Goal: Transaction & Acquisition: Book appointment/travel/reservation

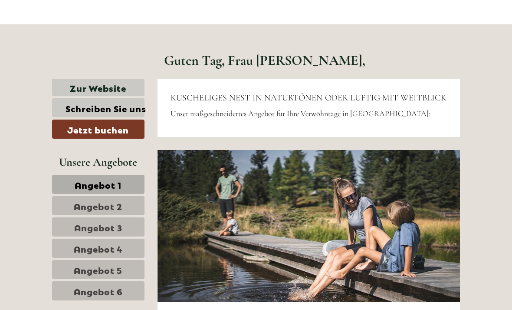
click at [66, 111] on link "Schreiben Sie uns" at bounding box center [98, 107] width 92 height 19
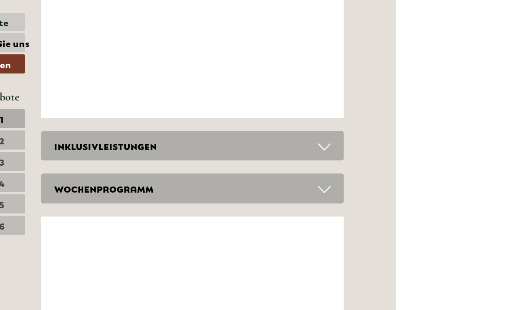
scroll to position [3544, 0]
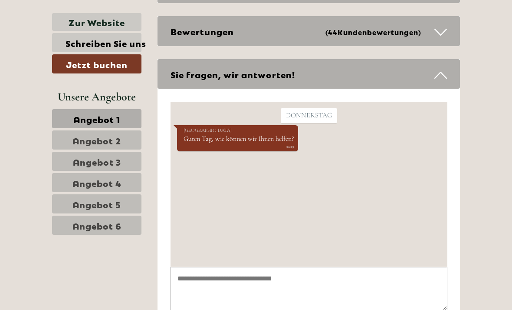
click at [70, 118] on link "Angebot 1" at bounding box center [96, 118] width 89 height 19
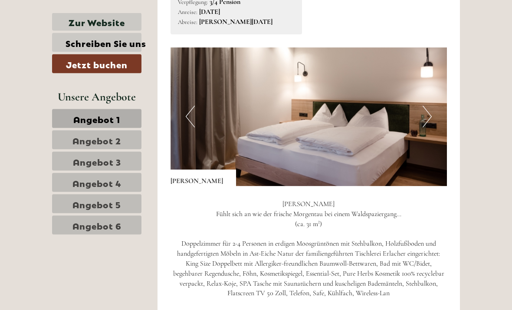
scroll to position [862, 0]
click at [76, 139] on span "Angebot 2" at bounding box center [97, 140] width 49 height 12
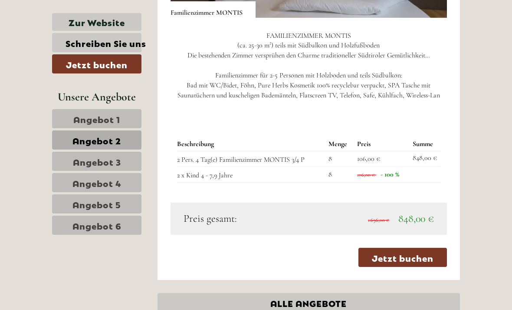
click at [73, 119] on span "Angebot 1" at bounding box center [96, 118] width 47 height 12
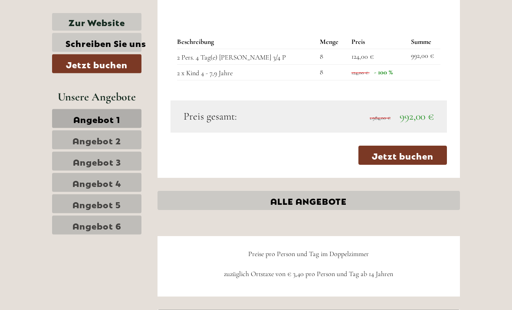
scroll to position [1168, 0]
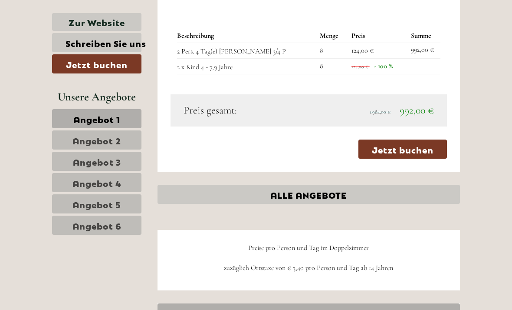
click at [74, 138] on span "Angebot 2" at bounding box center [97, 140] width 49 height 12
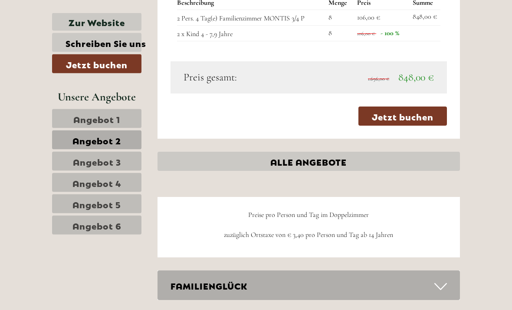
scroll to position [1184, 0]
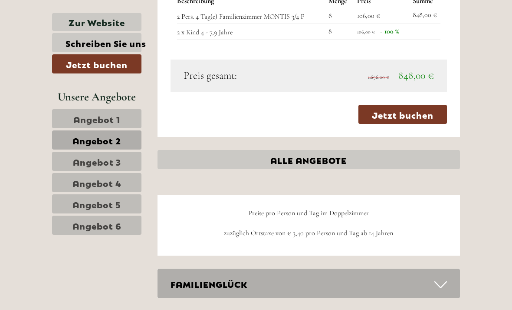
click at [76, 161] on span "Angebot 3" at bounding box center [97, 161] width 48 height 12
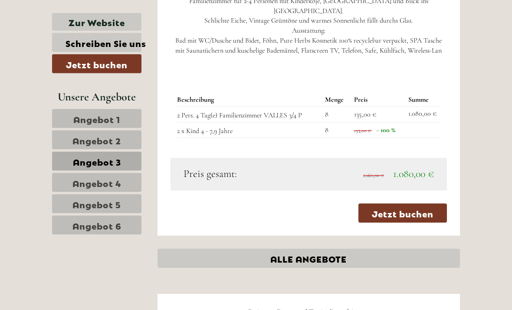
scroll to position [1117, 0]
click at [77, 182] on span "Angebot 4" at bounding box center [97, 182] width 49 height 12
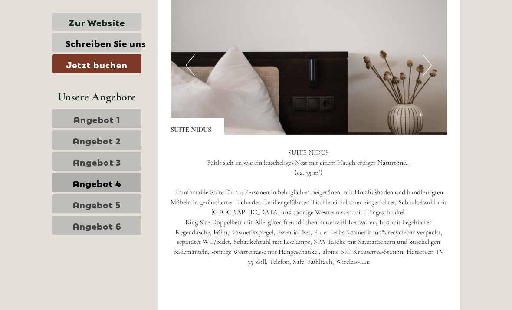
scroll to position [914, 0]
click at [424, 64] on button "Next" at bounding box center [427, 65] width 9 height 22
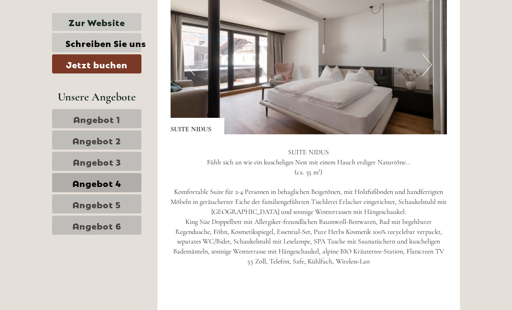
click at [432, 60] on button "Next" at bounding box center [427, 65] width 9 height 22
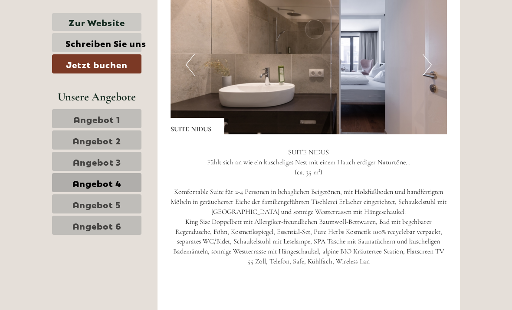
click at [425, 59] on button "Next" at bounding box center [427, 65] width 9 height 22
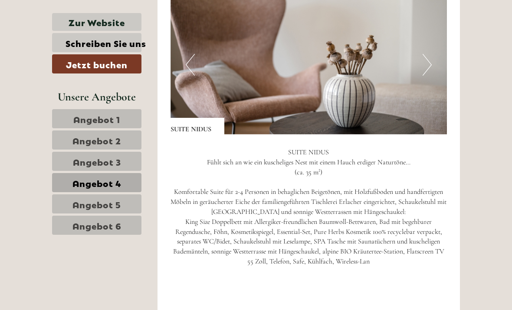
click at [431, 62] on button "Next" at bounding box center [427, 65] width 9 height 22
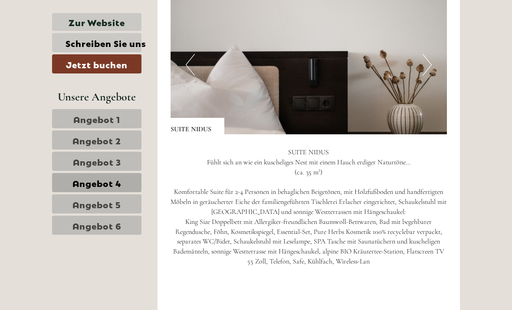
click at [431, 65] on button "Next" at bounding box center [427, 65] width 9 height 22
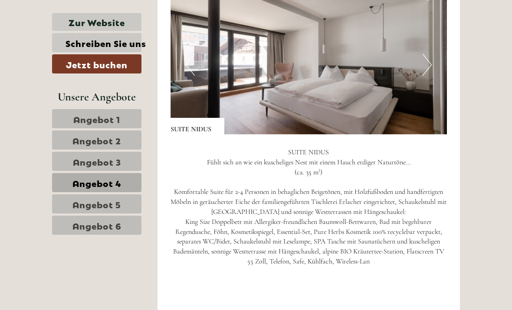
click at [429, 60] on button "Next" at bounding box center [427, 65] width 9 height 22
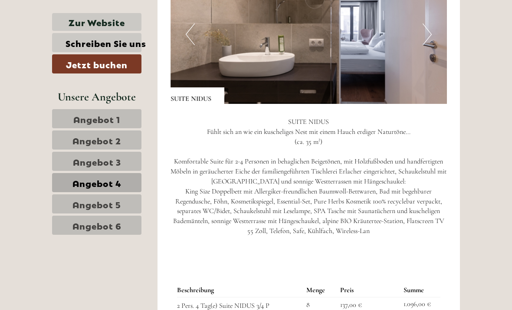
scroll to position [945, 0]
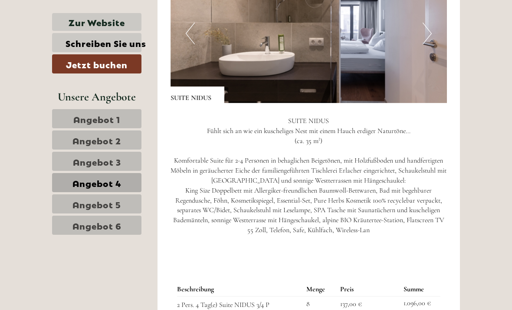
click at [76, 203] on span "Angebot 5" at bounding box center [97, 204] width 49 height 12
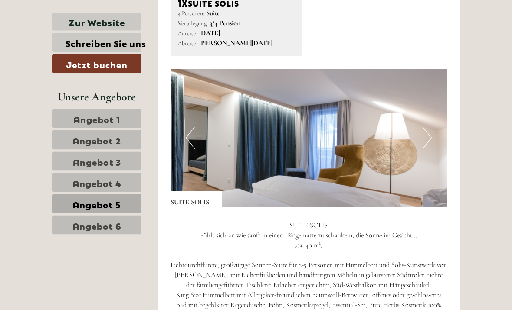
scroll to position [841, 0]
click at [430, 132] on button "Next" at bounding box center [427, 138] width 9 height 22
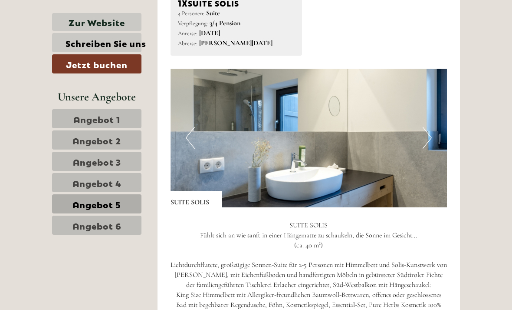
click at [427, 132] on button "Next" at bounding box center [427, 138] width 9 height 22
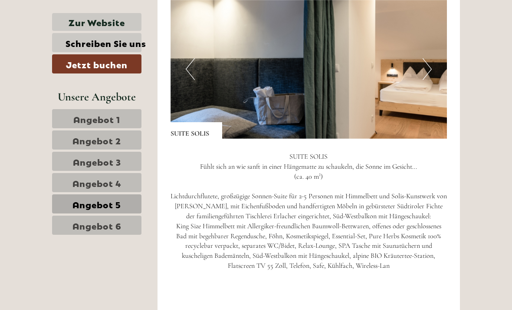
scroll to position [911, 0]
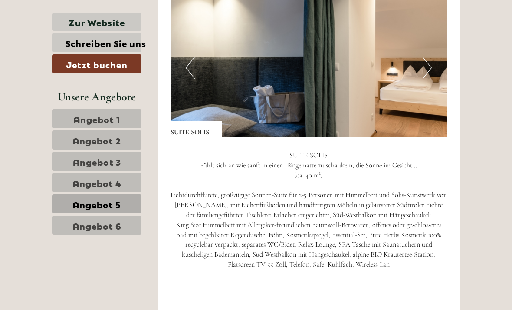
click at [431, 63] on button "Next" at bounding box center [427, 68] width 9 height 22
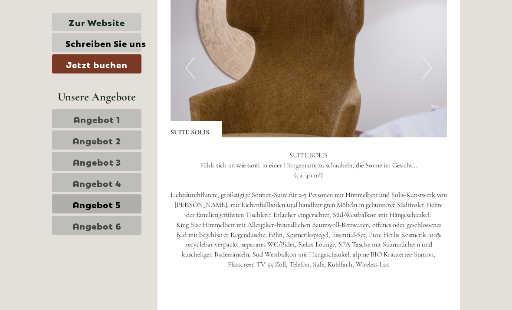
click at [432, 67] on img at bounding box center [309, 68] width 277 height 139
click at [432, 66] on img at bounding box center [309, 68] width 277 height 139
click at [436, 64] on img at bounding box center [309, 68] width 277 height 139
click at [426, 63] on button "Next" at bounding box center [427, 68] width 9 height 22
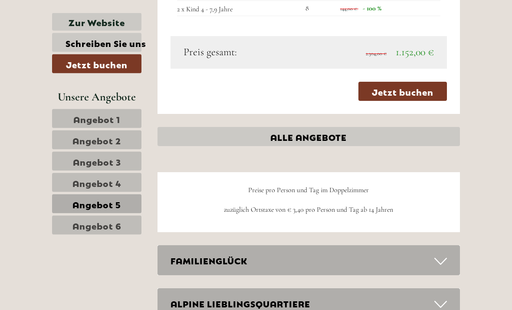
scroll to position [1256, 0]
click at [88, 210] on link "Angebot 5" at bounding box center [96, 203] width 89 height 19
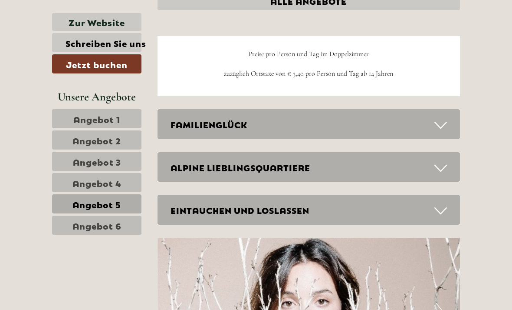
click at [76, 228] on span "Angebot 6" at bounding box center [97, 225] width 49 height 12
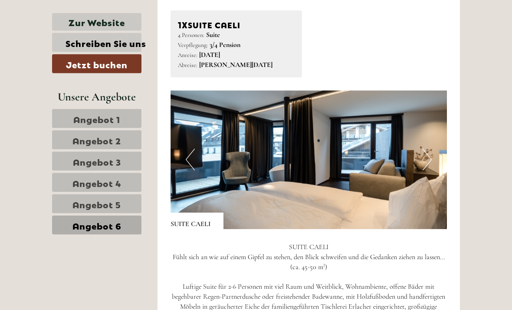
scroll to position [819, 0]
click at [428, 151] on button "Next" at bounding box center [427, 159] width 9 height 22
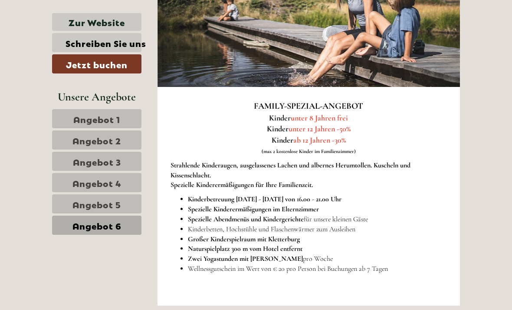
scroll to position [453, 0]
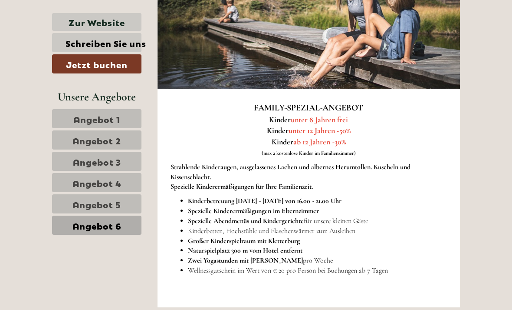
click at [94, 40] on link "Schreiben Sie uns" at bounding box center [96, 42] width 89 height 19
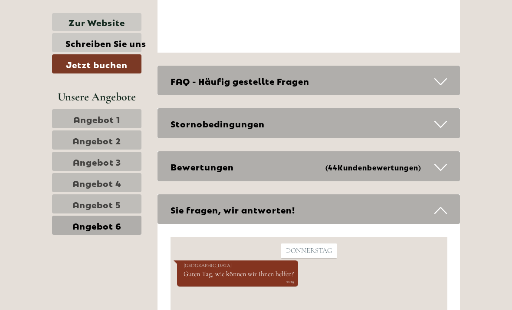
scroll to position [2463, 0]
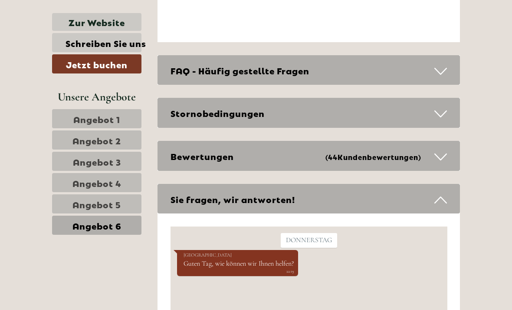
click at [125, 113] on link "Angebot 1" at bounding box center [96, 118] width 89 height 19
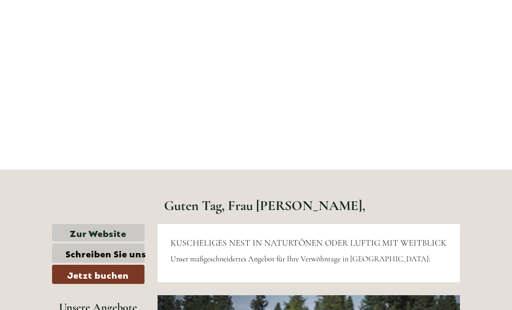
scroll to position [0, 0]
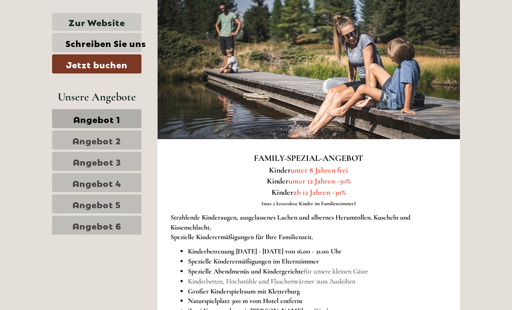
click at [63, 121] on link "Angebot 1" at bounding box center [96, 118] width 89 height 19
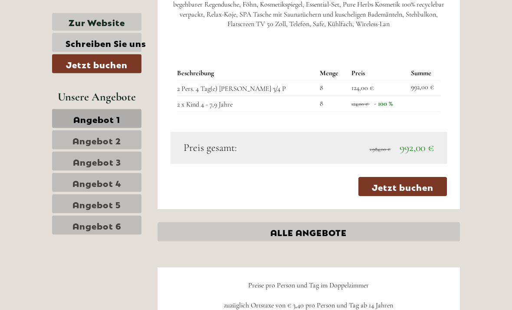
scroll to position [1133, 0]
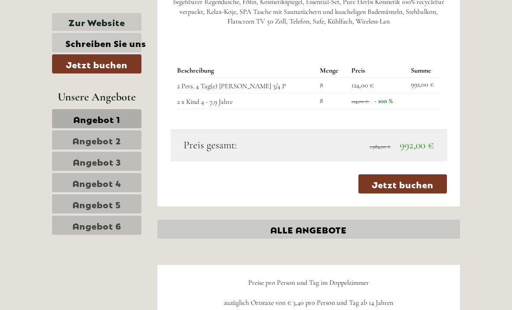
click at [426, 177] on link "Jetzt buchen" at bounding box center [403, 183] width 89 height 19
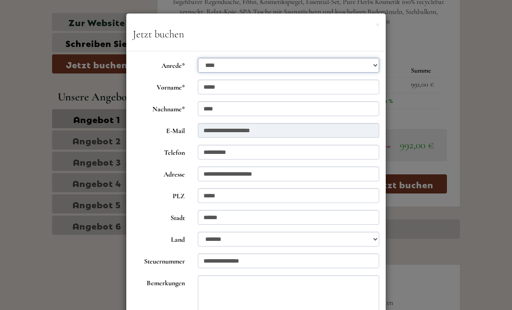
click at [358, 67] on select "**********" at bounding box center [289, 65] width 182 height 15
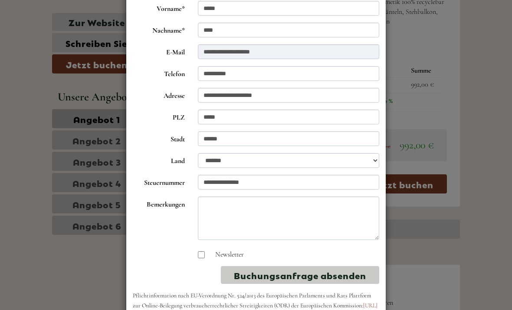
scroll to position [78, 0]
click at [333, 274] on button "Buchungsanfrage absenden" at bounding box center [300, 275] width 158 height 18
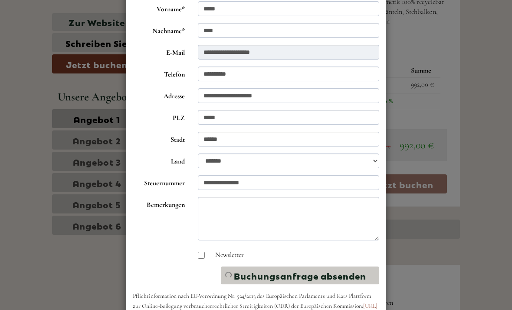
scroll to position [0, 0]
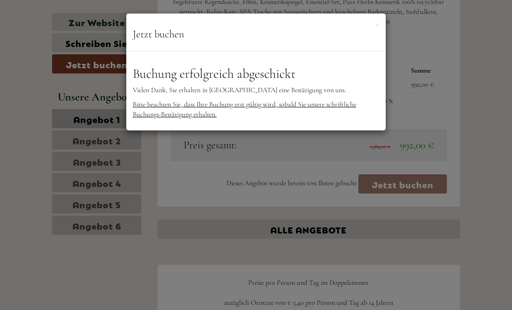
click at [321, 107] on span "Bitte beachten Sie, dass Ihre Buchung erst gültig wird, sobald Sie unsere schri…" at bounding box center [245, 109] width 224 height 19
click at [373, 31] on h3 "Jetzt buchen" at bounding box center [256, 34] width 247 height 11
click at [379, 28] on button "×" at bounding box center [377, 23] width 3 height 9
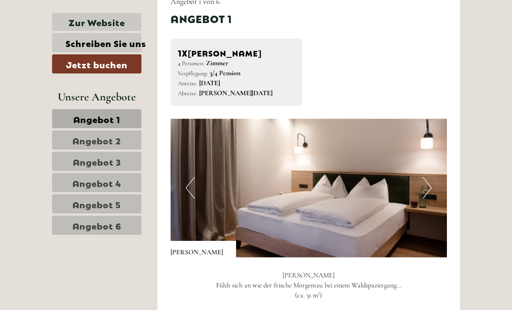
scroll to position [799, 0]
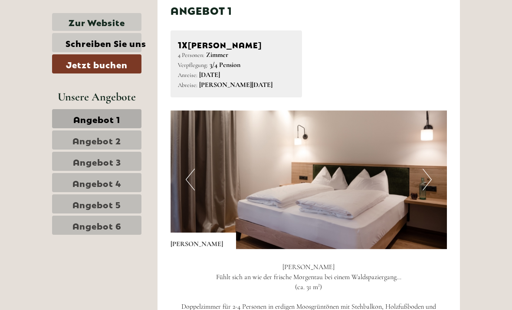
click at [431, 175] on button "Next" at bounding box center [427, 179] width 9 height 22
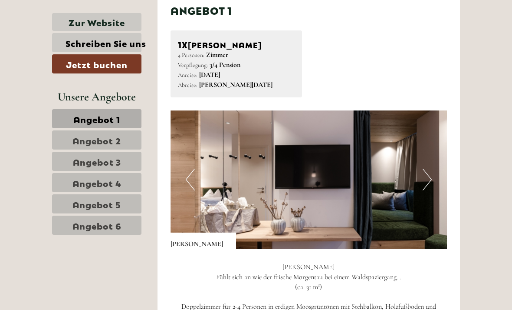
click at [434, 173] on img at bounding box center [309, 179] width 277 height 139
click at [428, 170] on button "Next" at bounding box center [427, 179] width 9 height 22
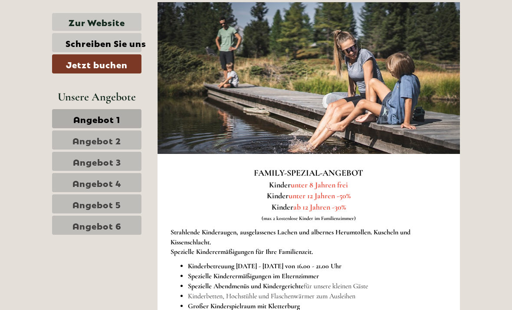
scroll to position [388, 0]
